Goal: Task Accomplishment & Management: Use online tool/utility

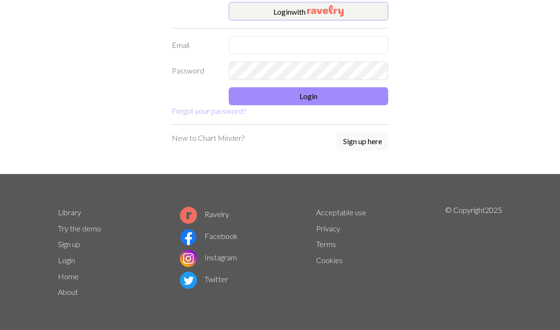
click at [253, 12] on button "Login with" at bounding box center [308, 11] width 159 height 19
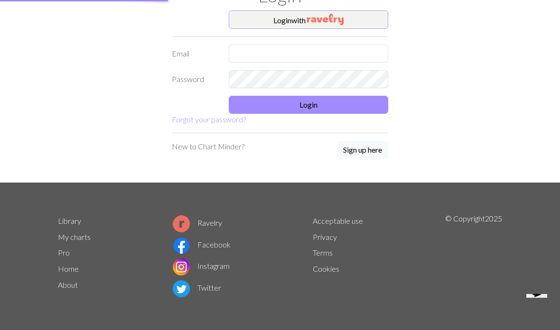
scroll to position [44, 0]
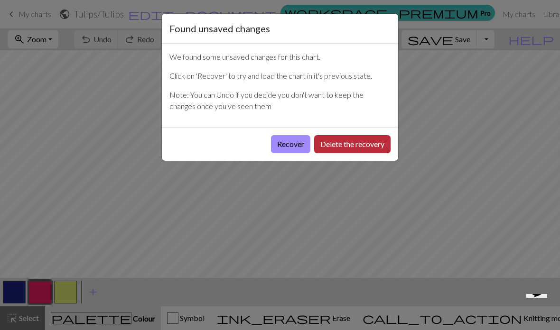
click at [340, 149] on button "Delete the recovery" at bounding box center [352, 144] width 76 height 18
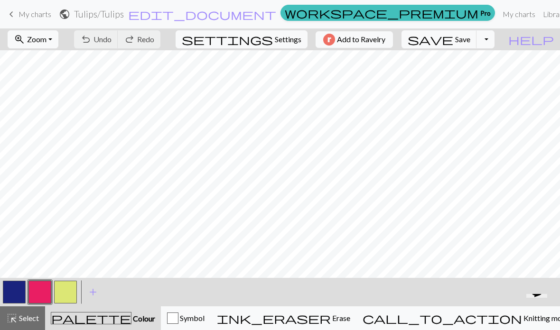
click at [19, 14] on span "My charts" at bounding box center [35, 13] width 33 height 9
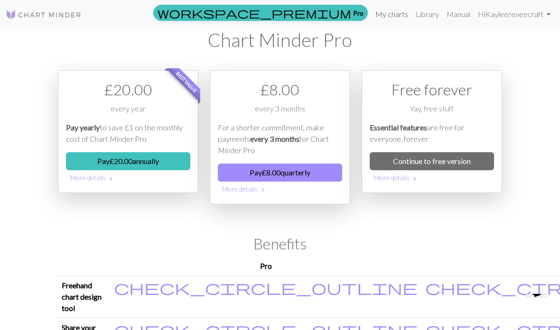
click at [392, 12] on link "My charts" at bounding box center [392, 14] width 40 height 19
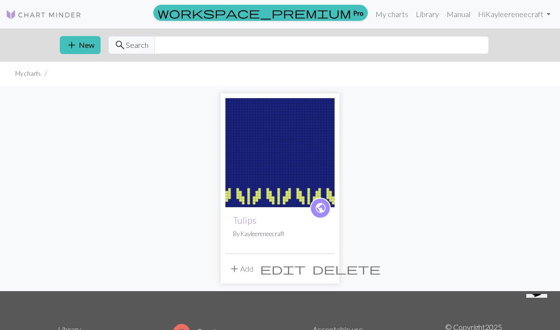
click at [324, 269] on span "delete" at bounding box center [346, 268] width 68 height 13
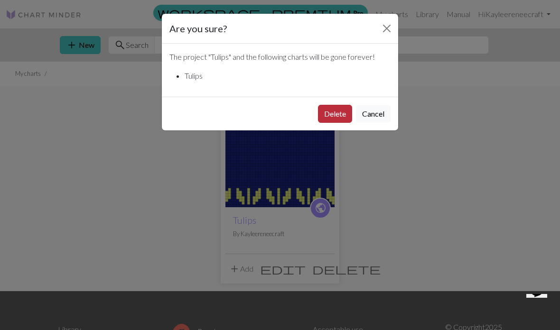
click at [329, 117] on button "Delete" at bounding box center [335, 114] width 34 height 18
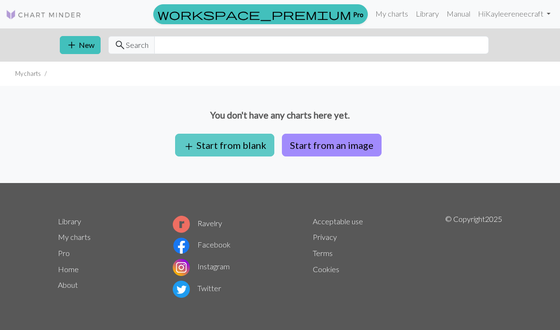
click at [208, 146] on button "add Start from blank" at bounding box center [224, 145] width 99 height 23
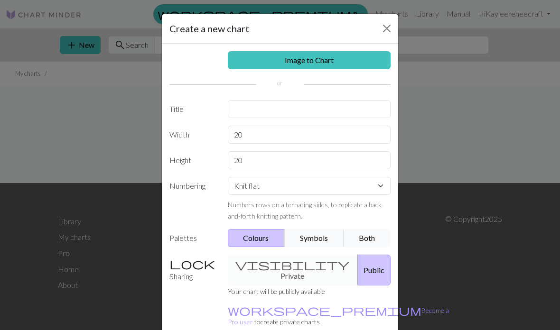
click at [365, 239] on button "Both" at bounding box center [367, 238] width 47 height 18
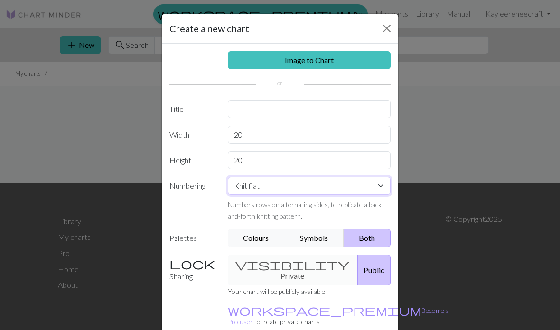
click at [377, 192] on select "Knit flat Knit in the round Lace knitting Cross stitch" at bounding box center [309, 186] width 163 height 18
click at [324, 194] on select "Knit flat Knit in the round Lace knitting Cross stitch" at bounding box center [309, 186] width 163 height 18
click at [382, 184] on select "Knit flat Knit in the round Lace knitting Cross stitch" at bounding box center [309, 186] width 163 height 18
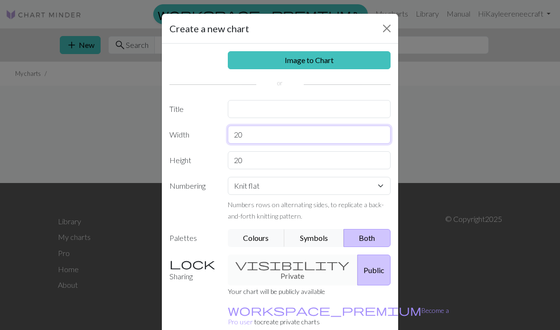
type input "2"
type input "40"
click at [253, 162] on input "20" at bounding box center [309, 160] width 163 height 18
type input "2"
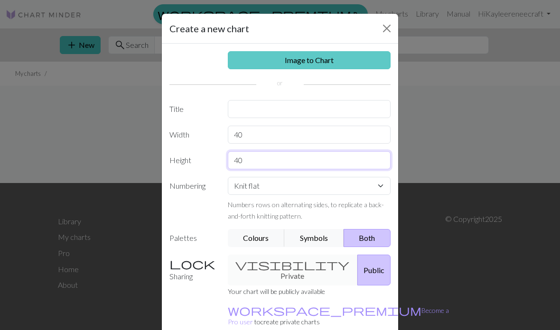
type input "40"
click at [300, 57] on link "Image to Chart" at bounding box center [309, 60] width 163 height 18
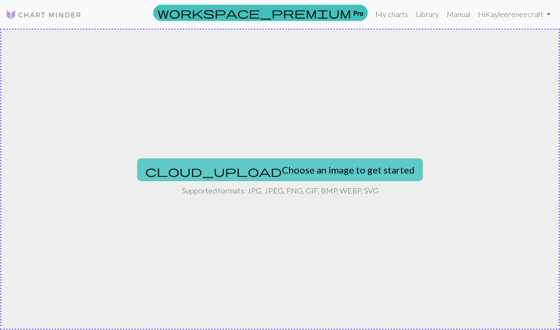
click at [238, 168] on button "cloud_upload Choose an image to get started" at bounding box center [280, 170] width 286 height 23
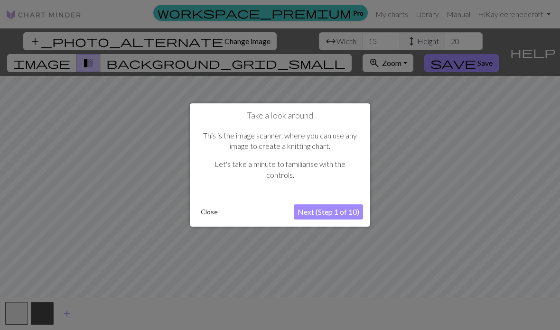
click at [331, 215] on button "Next (Step 1 of 10)" at bounding box center [328, 212] width 69 height 15
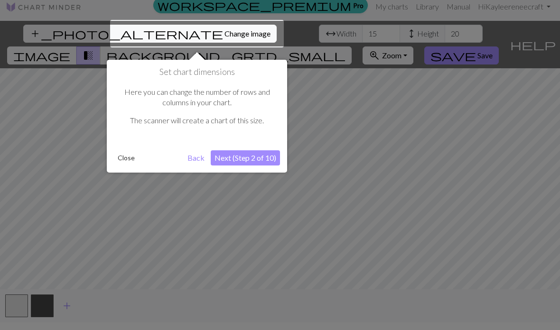
scroll to position [18, 0]
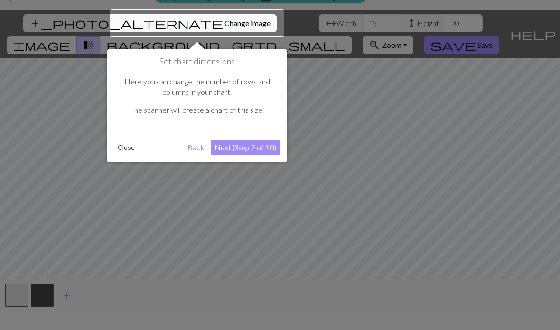
click at [246, 145] on button "Next (Step 2 of 10)" at bounding box center [245, 147] width 69 height 15
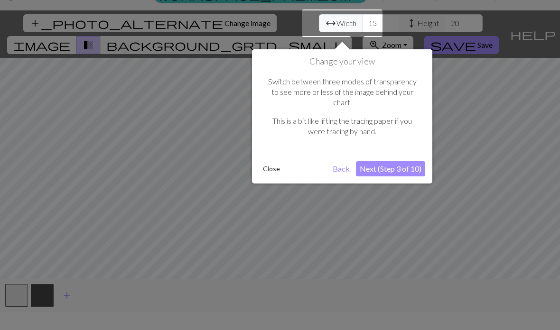
click at [373, 161] on button "Next (Step 3 of 10)" at bounding box center [390, 168] width 69 height 15
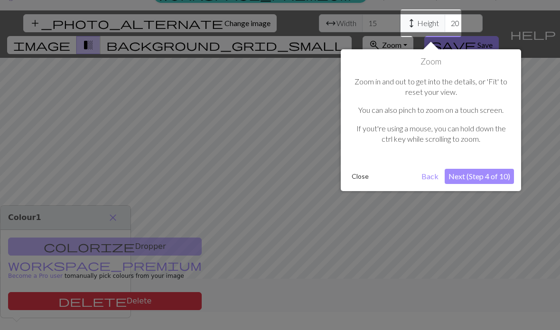
click at [475, 174] on button "Next (Step 4 of 10)" at bounding box center [479, 176] width 69 height 15
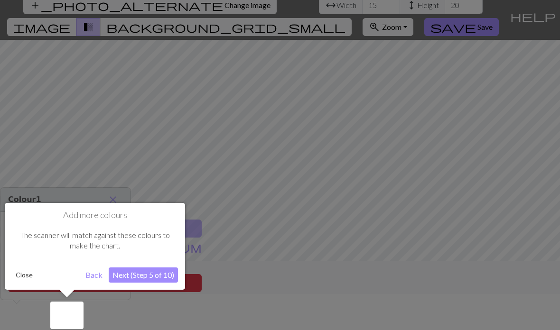
scroll to position [38, 0]
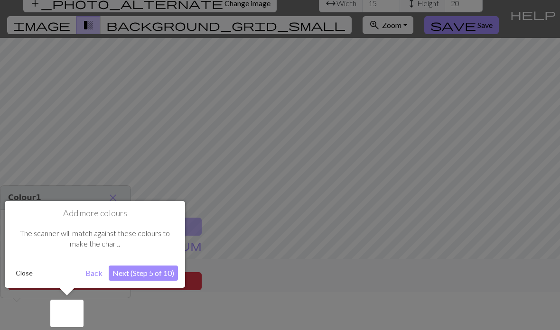
click at [130, 273] on button "Next (Step 5 of 10)" at bounding box center [143, 273] width 69 height 15
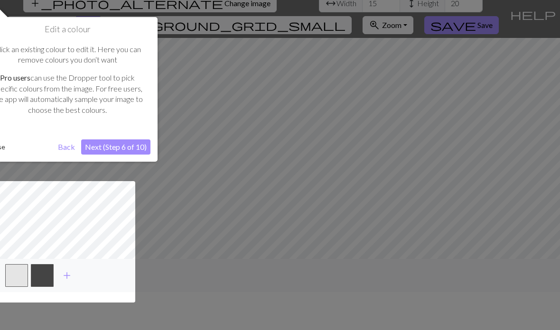
click at [115, 150] on button "Next (Step 6 of 10)" at bounding box center [115, 147] width 69 height 15
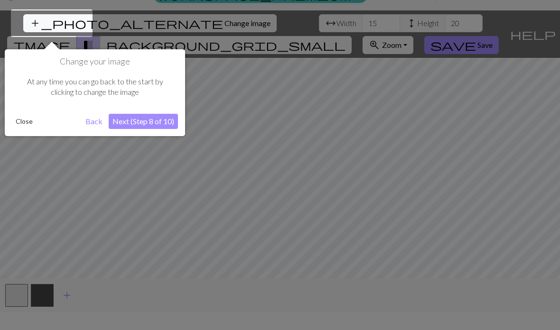
click at [140, 125] on button "Next (Step 8 of 10)" at bounding box center [143, 121] width 69 height 15
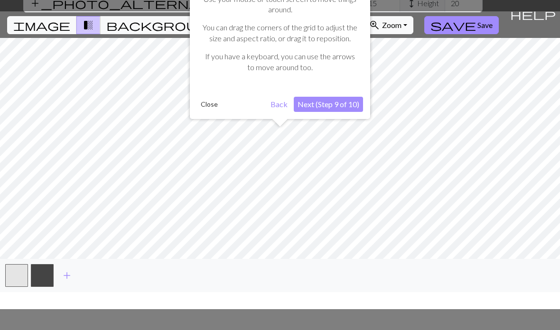
click at [337, 102] on button "Next (Step 9 of 10)" at bounding box center [328, 104] width 69 height 15
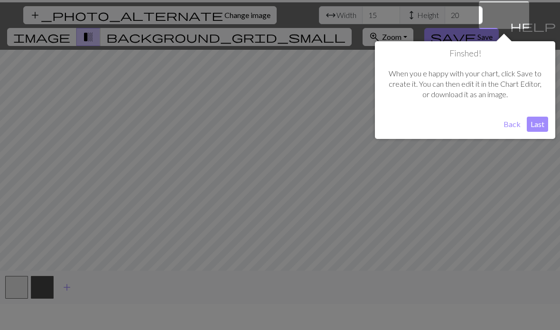
scroll to position [18, 0]
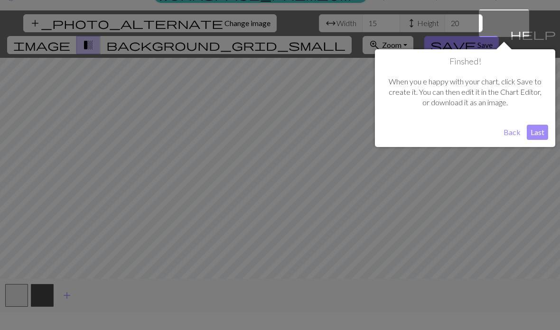
click at [542, 133] on button "Last" at bounding box center [537, 132] width 21 height 15
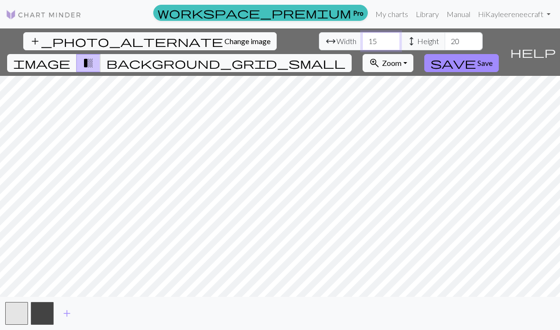
click at [362, 32] on input "15" at bounding box center [381, 41] width 38 height 18
type input "1"
type input "5"
type input "100"
click at [445, 32] on input "20" at bounding box center [464, 41] width 38 height 18
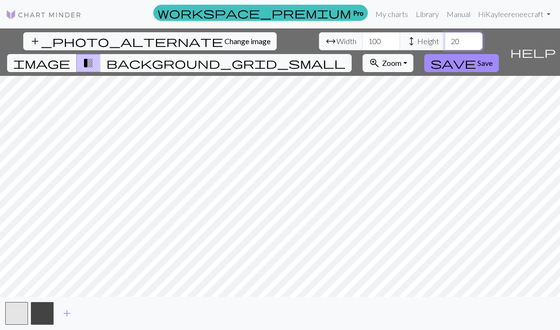
click at [445, 32] on input "20" at bounding box center [464, 41] width 38 height 18
type input "2"
type input "100"
click at [346, 56] on span "background_grid_small" at bounding box center [225, 62] width 239 height 13
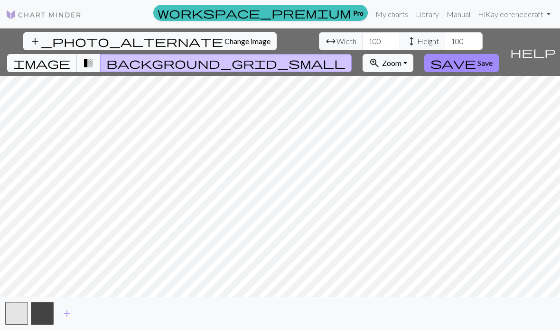
click at [70, 56] on span "image" at bounding box center [41, 62] width 57 height 13
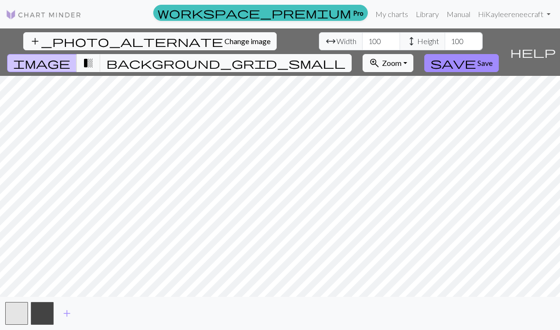
scroll to position [0, 0]
click at [362, 44] on input "100" at bounding box center [381, 41] width 38 height 18
type input "1"
type input "69"
click at [445, 43] on input "100" at bounding box center [464, 41] width 38 height 18
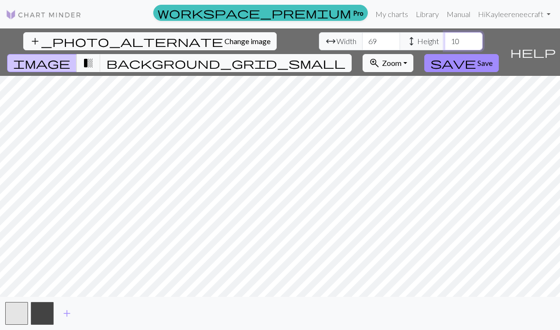
type input "1"
type input "64"
click at [94, 56] on span "transition_fade" at bounding box center [88, 62] width 11 height 13
click at [346, 56] on span "background_grid_small" at bounding box center [225, 62] width 239 height 13
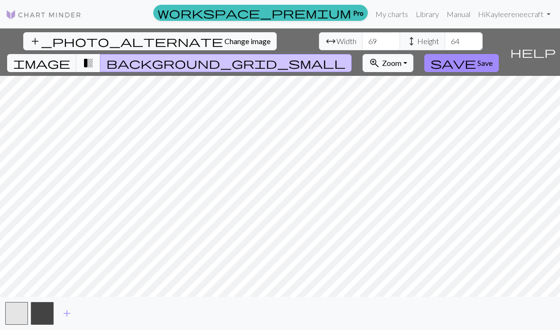
click at [101, 54] on button "transition_fade" at bounding box center [88, 63] width 24 height 18
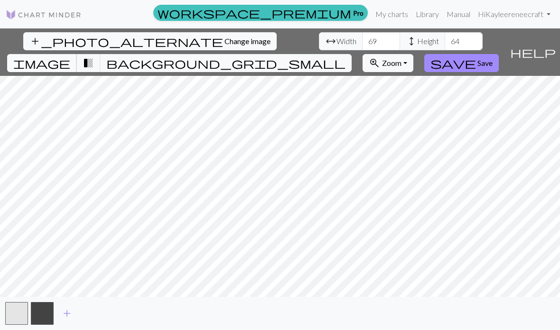
click at [70, 56] on span "image" at bounding box center [41, 62] width 57 height 13
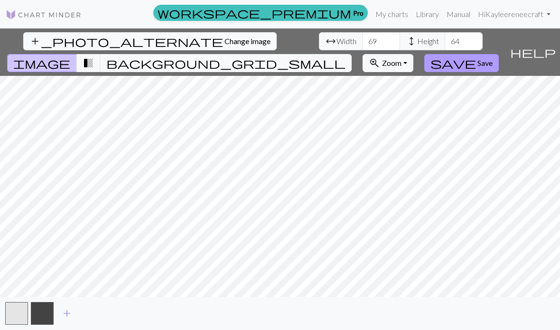
click at [493, 58] on span "Save" at bounding box center [484, 62] width 15 height 9
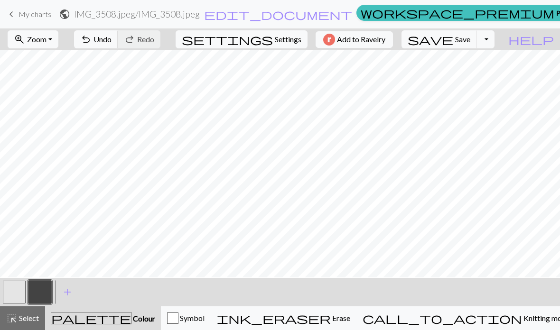
scroll to position [66, 0]
click at [10, 291] on button "button" at bounding box center [14, 292] width 23 height 23
click at [36, 295] on button "button" at bounding box center [39, 292] width 23 height 23
click at [13, 301] on button "button" at bounding box center [14, 292] width 23 height 23
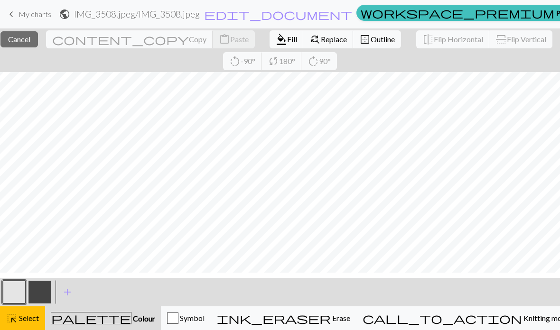
scroll to position [0, 0]
click at [69, 291] on span "add" at bounding box center [67, 292] width 11 height 13
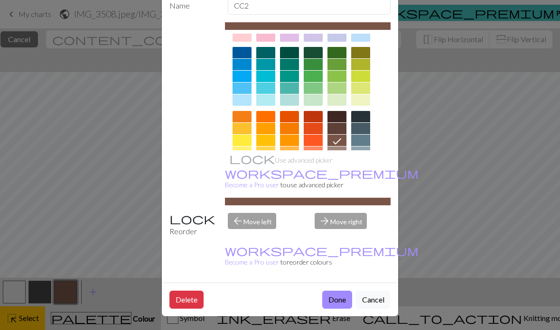
scroll to position [59, 0]
click at [270, 159] on div at bounding box center [265, 163] width 19 height 11
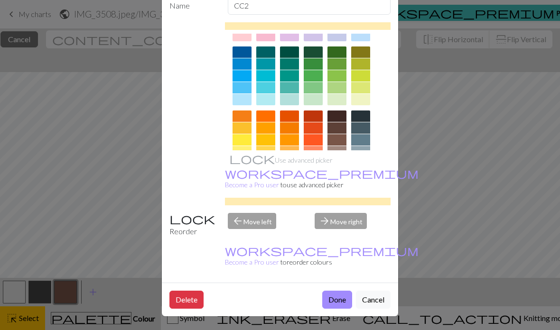
click at [286, 158] on div at bounding box center [289, 163] width 19 height 11
click at [336, 303] on button "Done" at bounding box center [337, 300] width 30 height 18
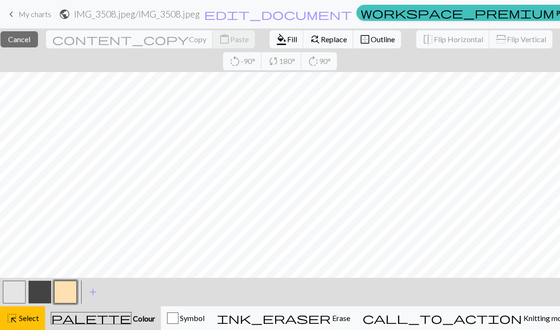
click at [15, 297] on button "button" at bounding box center [14, 292] width 23 height 23
click at [17, 300] on button "button" at bounding box center [14, 292] width 23 height 23
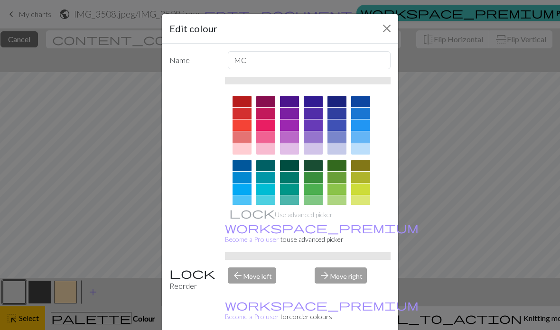
click at [335, 225] on div at bounding box center [336, 229] width 19 height 11
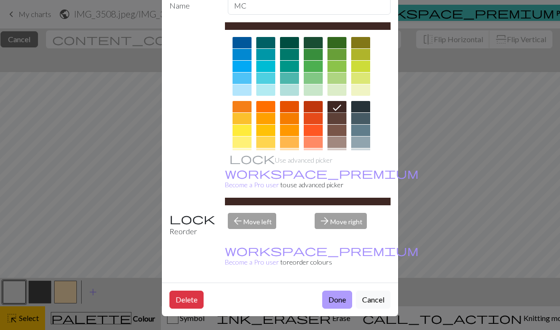
scroll to position [62, 0]
click at [334, 300] on button "Done" at bounding box center [337, 300] width 30 height 18
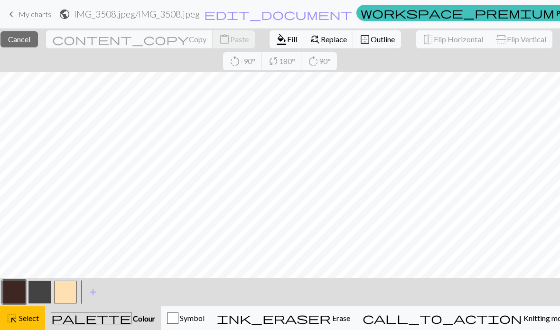
click at [41, 298] on button "button" at bounding box center [39, 292] width 23 height 23
click at [46, 298] on button "button" at bounding box center [39, 292] width 23 height 23
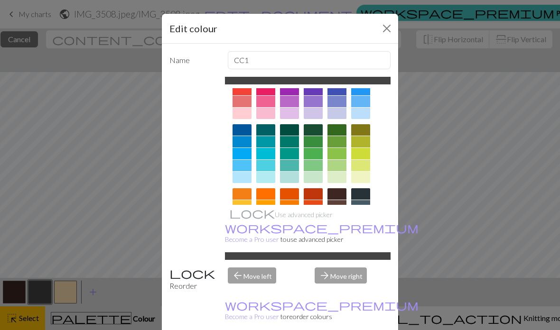
scroll to position [40, 0]
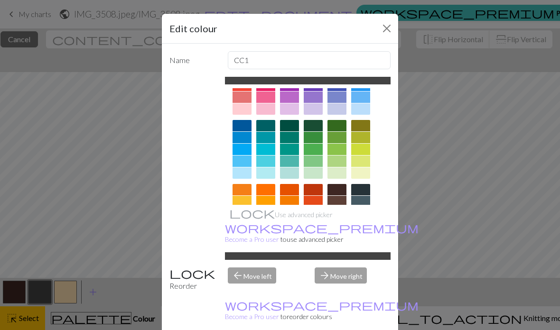
click at [337, 215] on div at bounding box center [336, 213] width 19 height 11
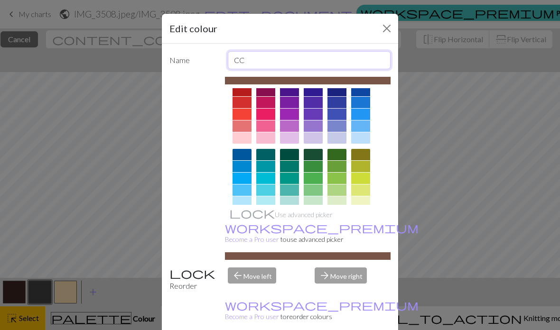
scroll to position [14, 0]
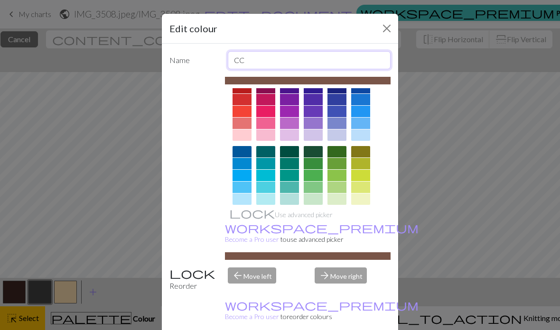
type input "CC"
click at [240, 124] on div at bounding box center [242, 123] width 19 height 11
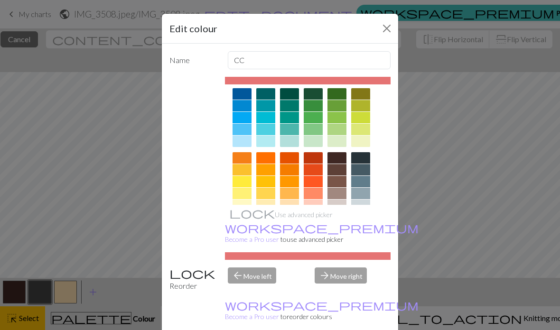
scroll to position [82, 0]
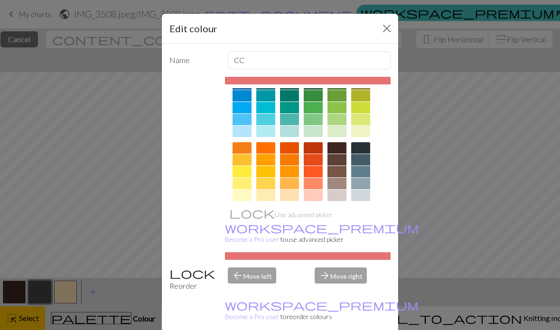
click at [308, 146] on div at bounding box center [313, 147] width 19 height 11
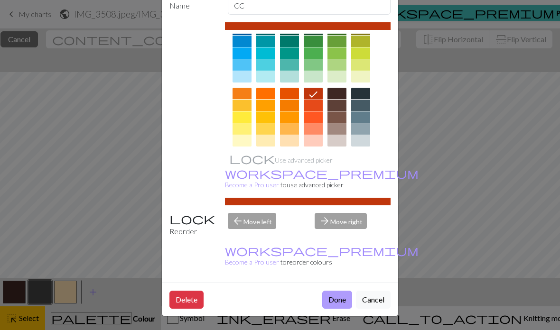
scroll to position [62, 0]
click at [334, 294] on button "Done" at bounding box center [337, 300] width 30 height 18
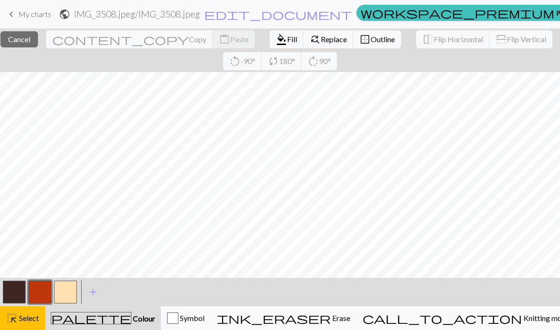
click at [37, 290] on button "button" at bounding box center [39, 292] width 23 height 23
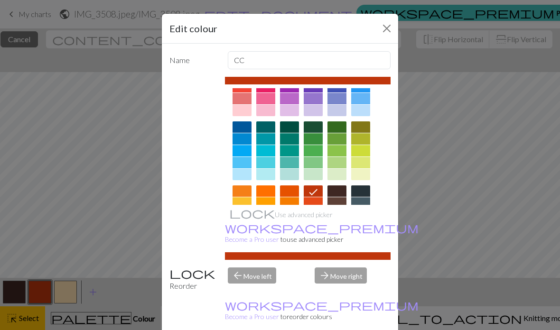
scroll to position [47, 0]
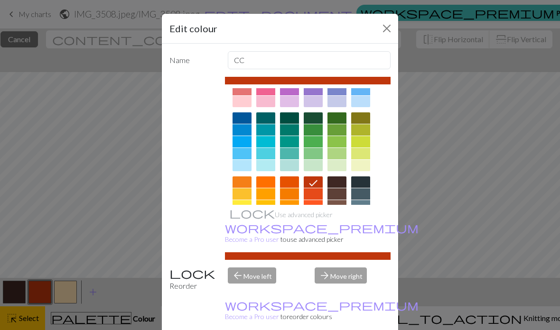
click at [337, 208] on div at bounding box center [336, 205] width 19 height 11
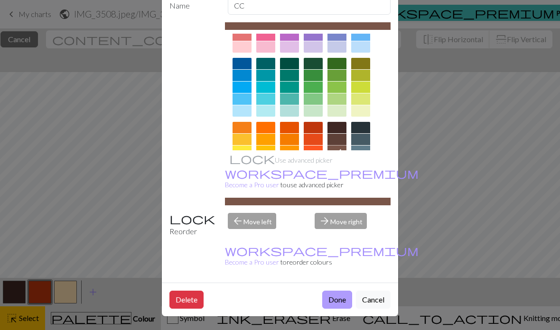
scroll to position [62, 0]
click at [343, 306] on button "Done" at bounding box center [337, 300] width 30 height 18
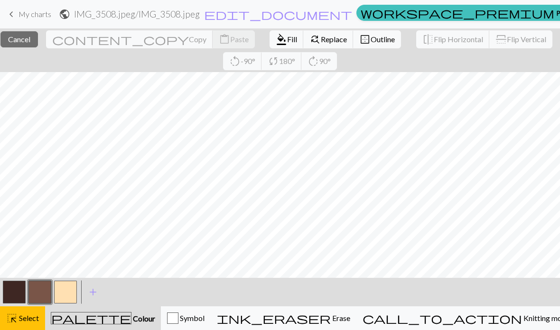
click at [65, 291] on button "button" at bounding box center [65, 292] width 23 height 23
click at [62, 291] on button "button" at bounding box center [65, 292] width 23 height 23
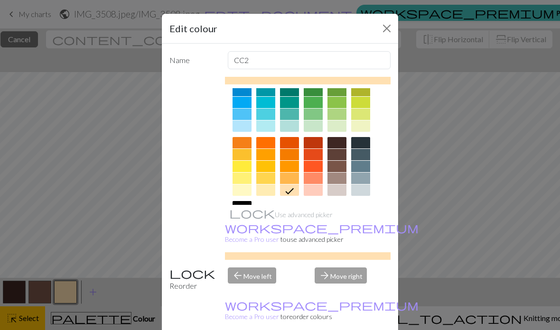
scroll to position [87, 0]
click at [289, 178] on div at bounding box center [289, 177] width 19 height 11
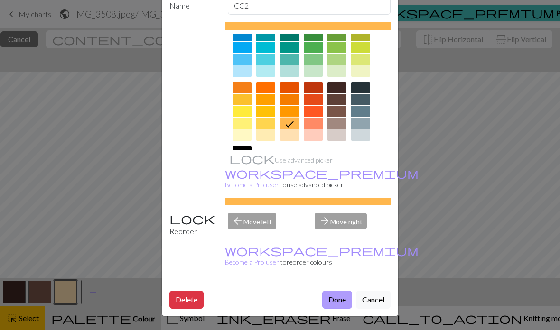
scroll to position [62, 0]
click at [333, 298] on button "Done" at bounding box center [337, 300] width 30 height 18
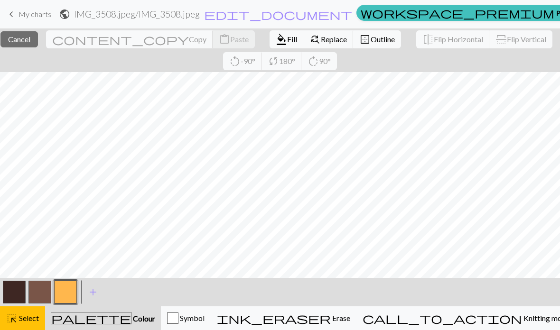
click at [68, 290] on button "button" at bounding box center [65, 292] width 23 height 23
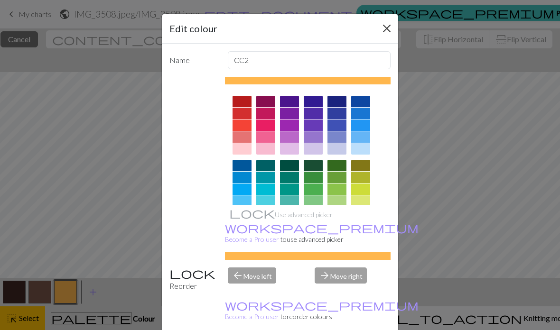
click at [390, 25] on button "Close" at bounding box center [386, 28] width 15 height 15
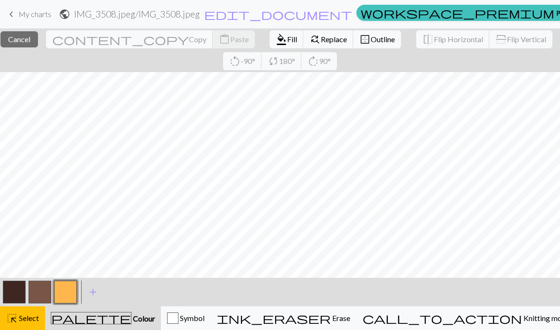
click at [90, 319] on icon "palette" at bounding box center [91, 318] width 81 height 12
click at [21, 315] on span "Select" at bounding box center [28, 318] width 21 height 9
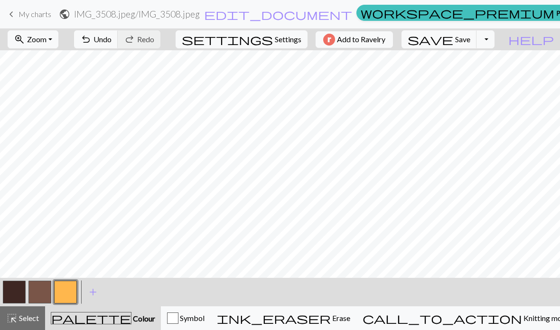
click at [67, 293] on button "button" at bounding box center [65, 292] width 23 height 23
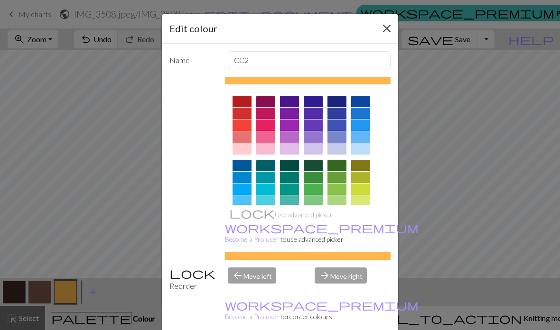
click at [383, 25] on button "Close" at bounding box center [386, 28] width 15 height 15
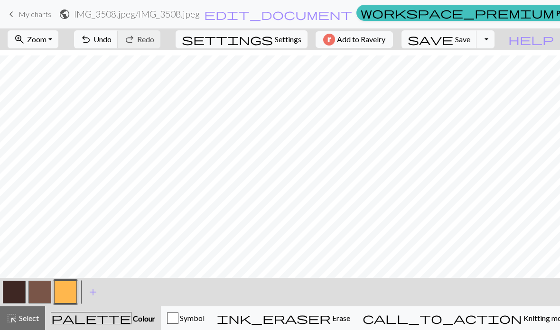
scroll to position [0, 0]
click at [10, 287] on button "button" at bounding box center [14, 292] width 23 height 23
click at [112, 41] on span "Undo" at bounding box center [103, 39] width 18 height 9
click at [65, 295] on button "button" at bounding box center [65, 292] width 23 height 23
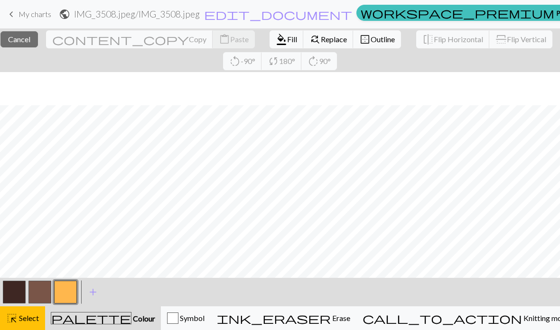
scroll to position [166, 0]
click at [19, 324] on button "highlight_alt Select Select" at bounding box center [22, 319] width 45 height 24
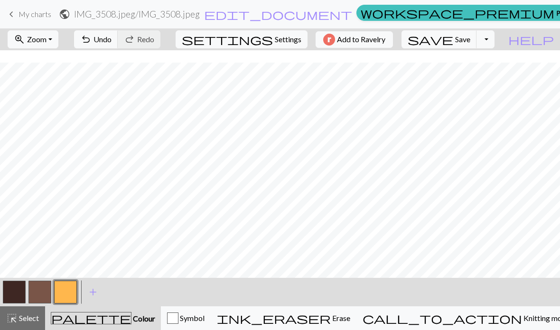
scroll to position [178, 0]
click at [10, 292] on button "button" at bounding box center [14, 292] width 23 height 23
click at [59, 290] on button "button" at bounding box center [65, 292] width 23 height 23
